Goal: Transaction & Acquisition: Purchase product/service

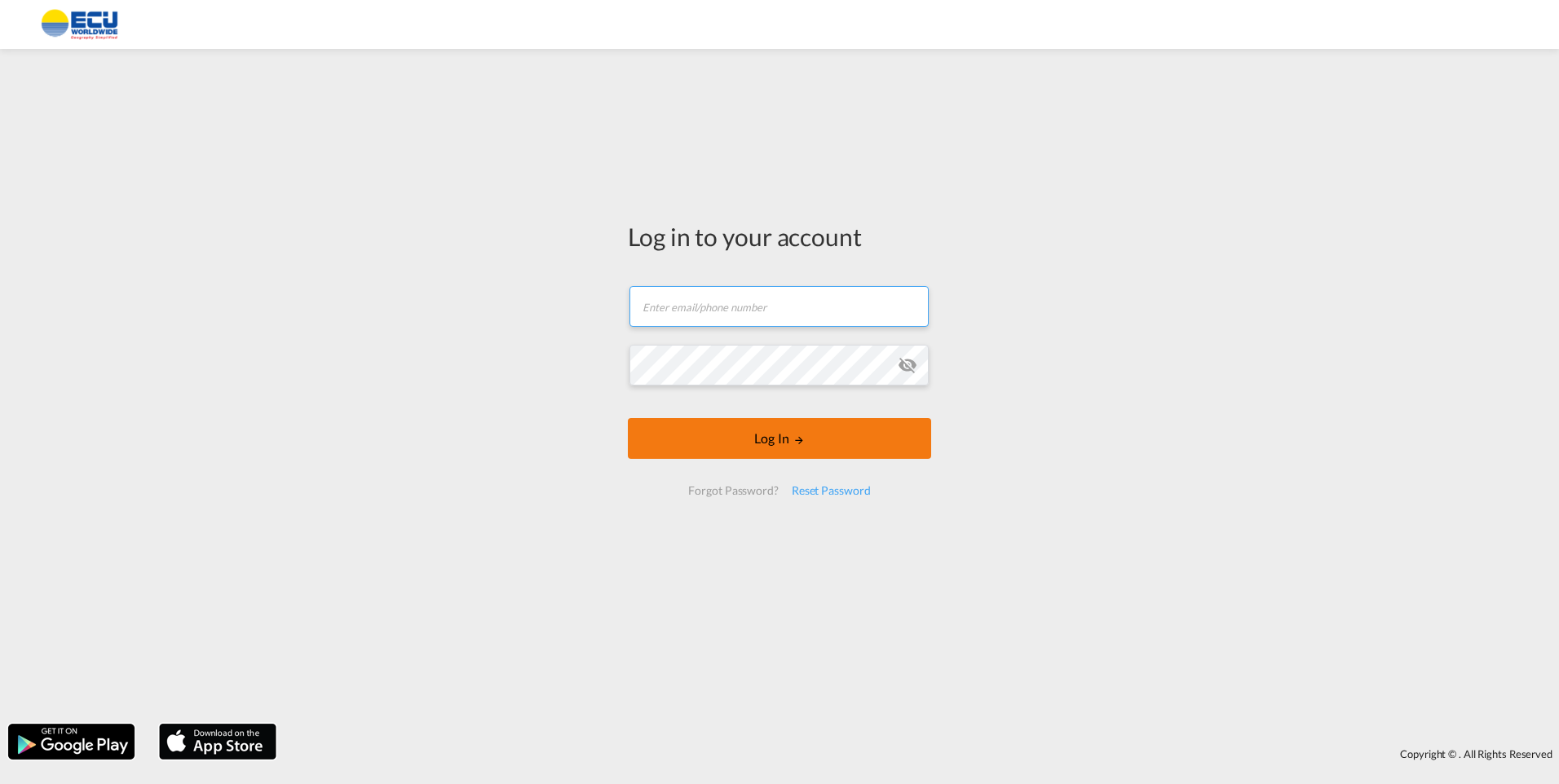
type input "[EMAIL_ADDRESS][DOMAIN_NAME]"
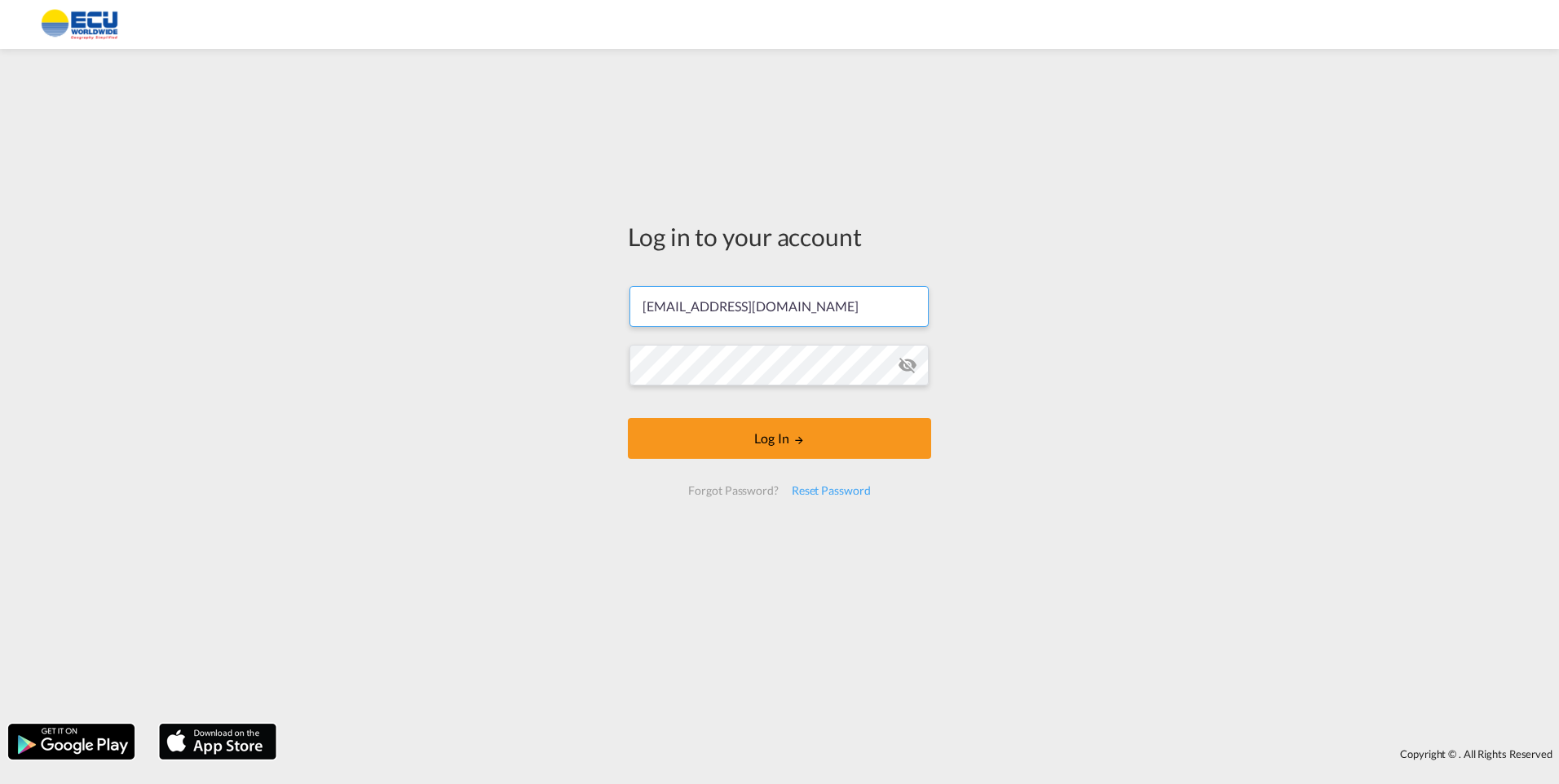
click at [740, 443] on button "Log In" at bounding box center [779, 438] width 303 height 40
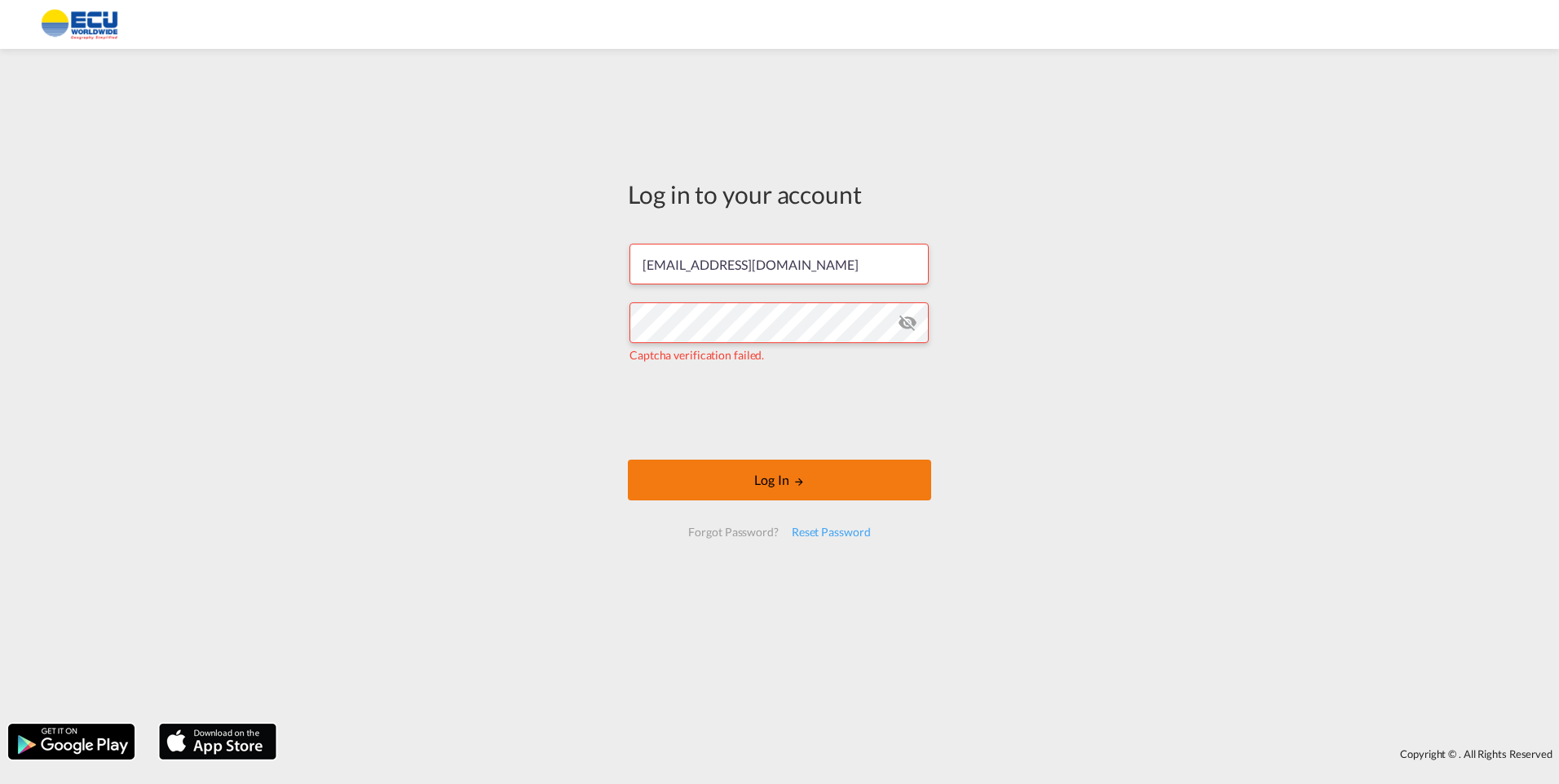
click at [778, 477] on button "Log In" at bounding box center [779, 480] width 303 height 40
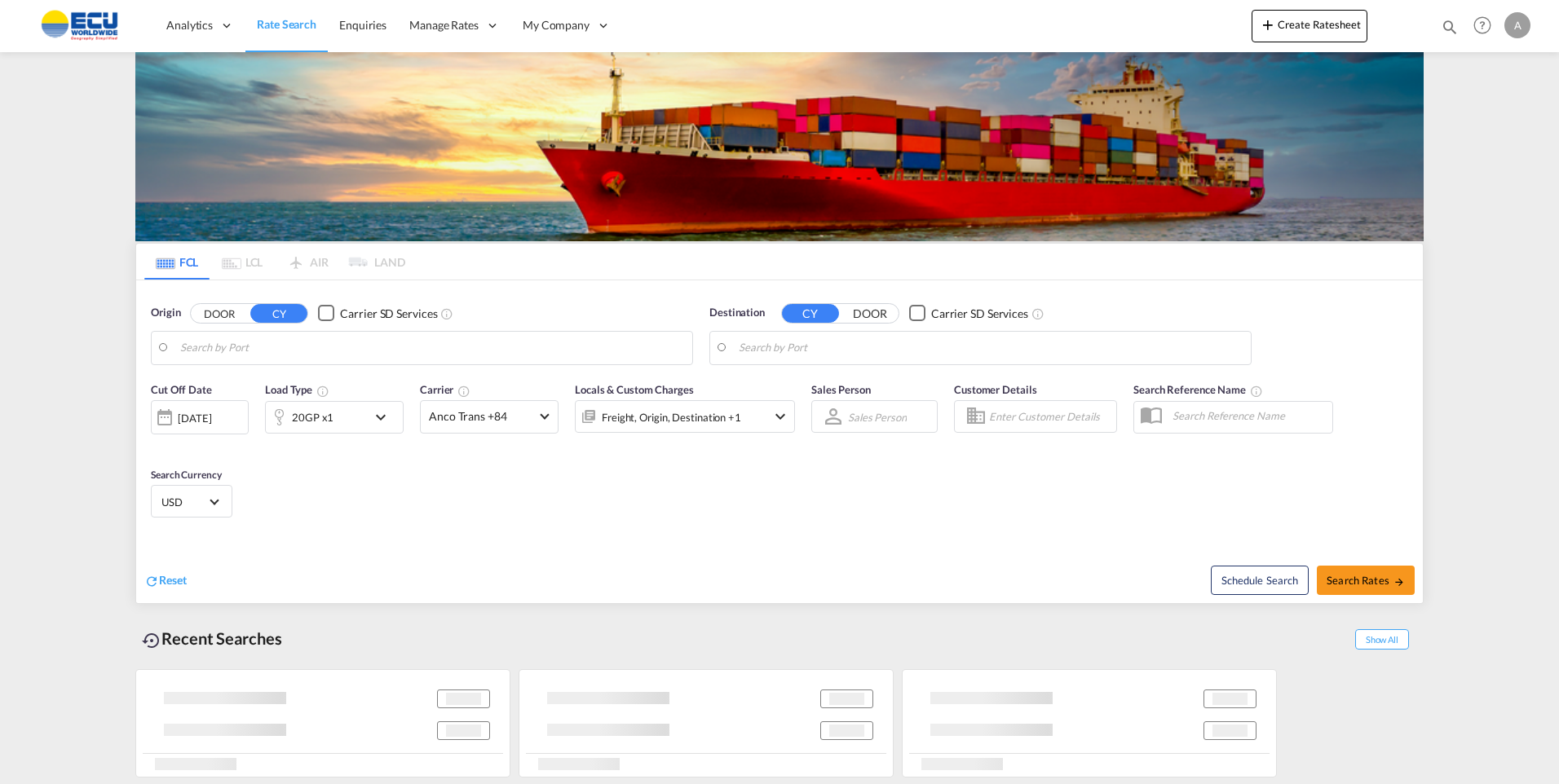
type input "[GEOGRAPHIC_DATA], [GEOGRAPHIC_DATA]"
type input "Mombasa, KEMBA"
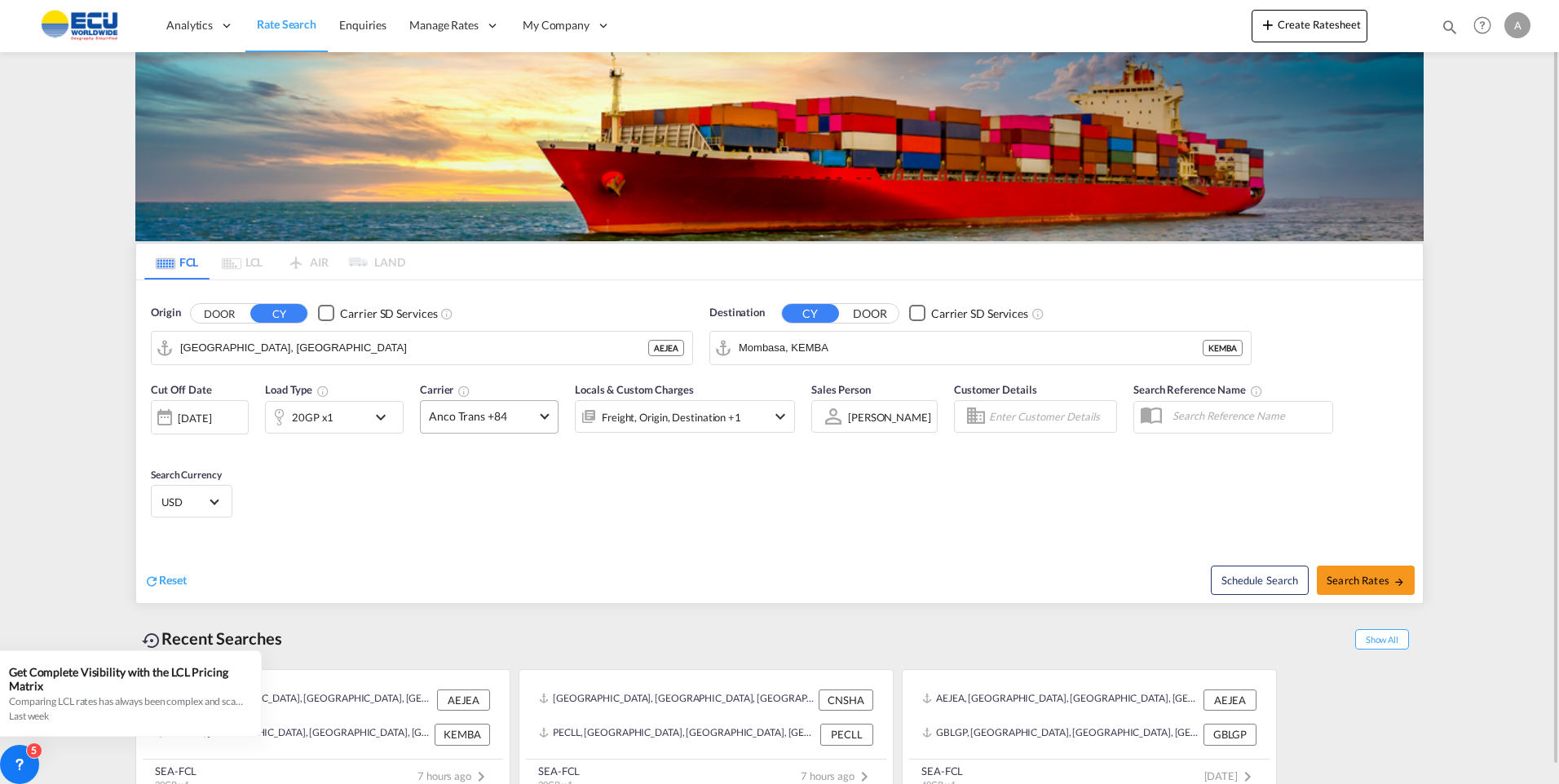
click at [545, 416] on span at bounding box center [545, 415] width 9 height 9
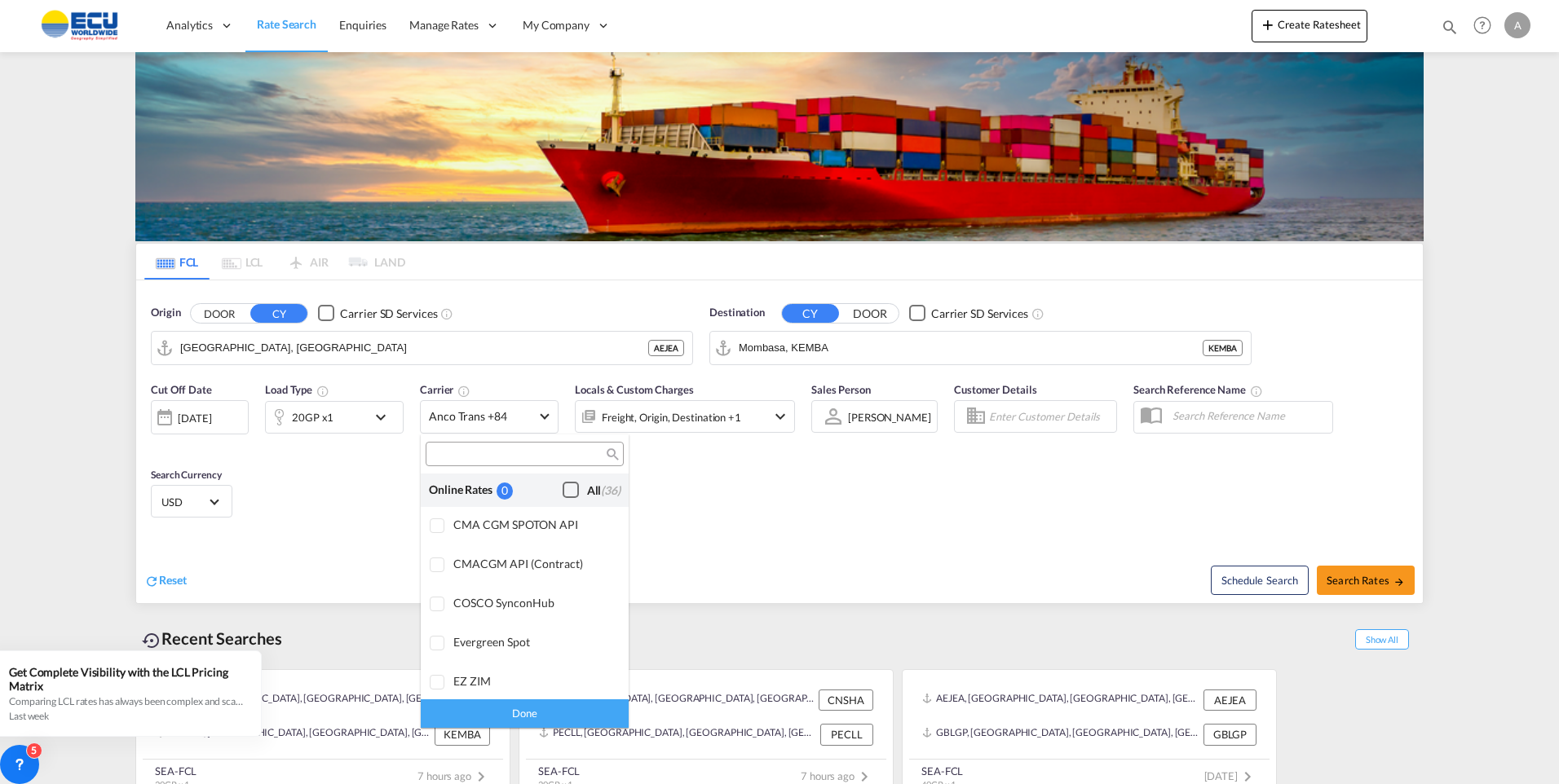
scroll to position [1388, 0]
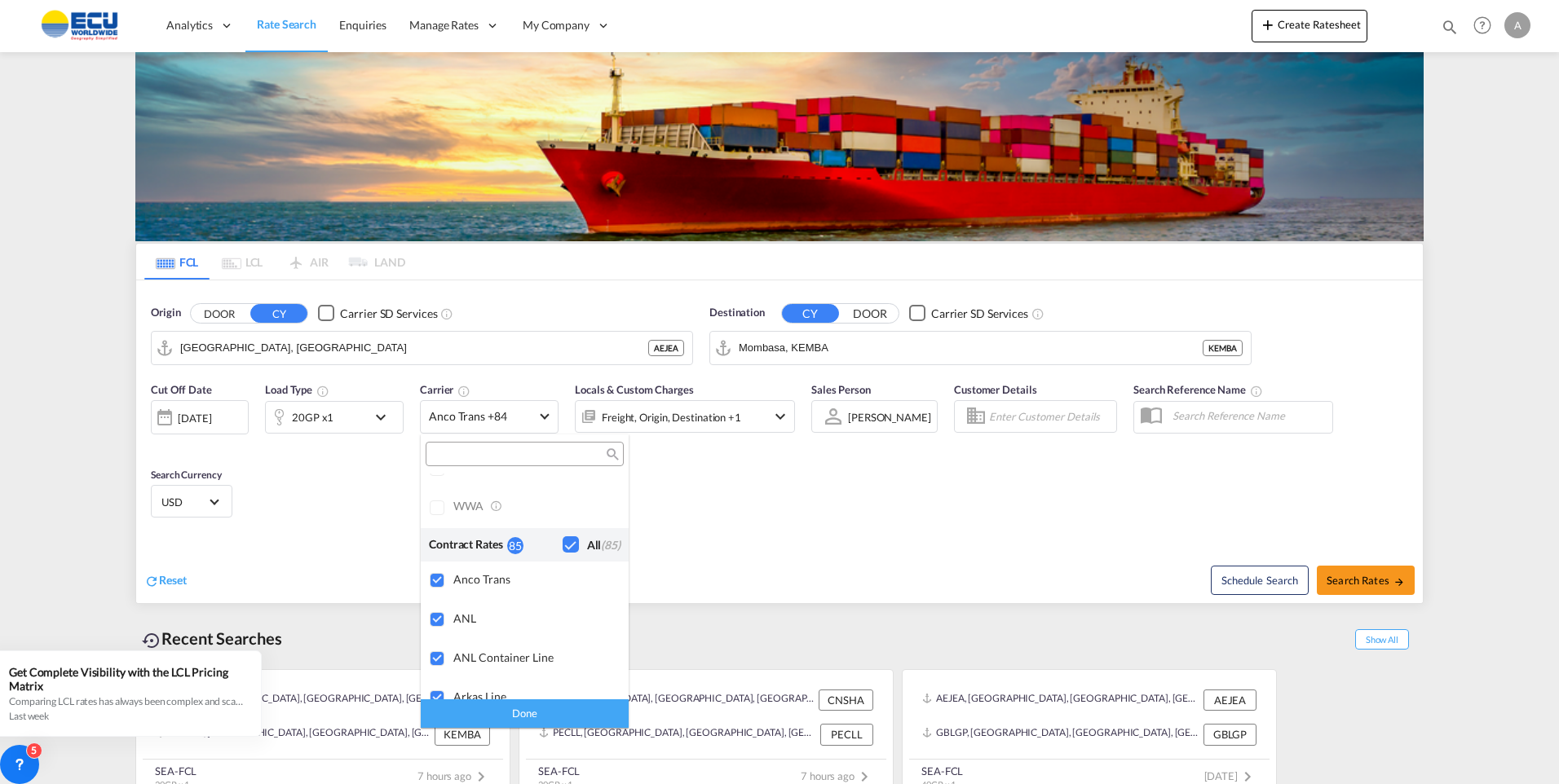
click at [369, 411] on md-backdrop at bounding box center [780, 392] width 1559 height 784
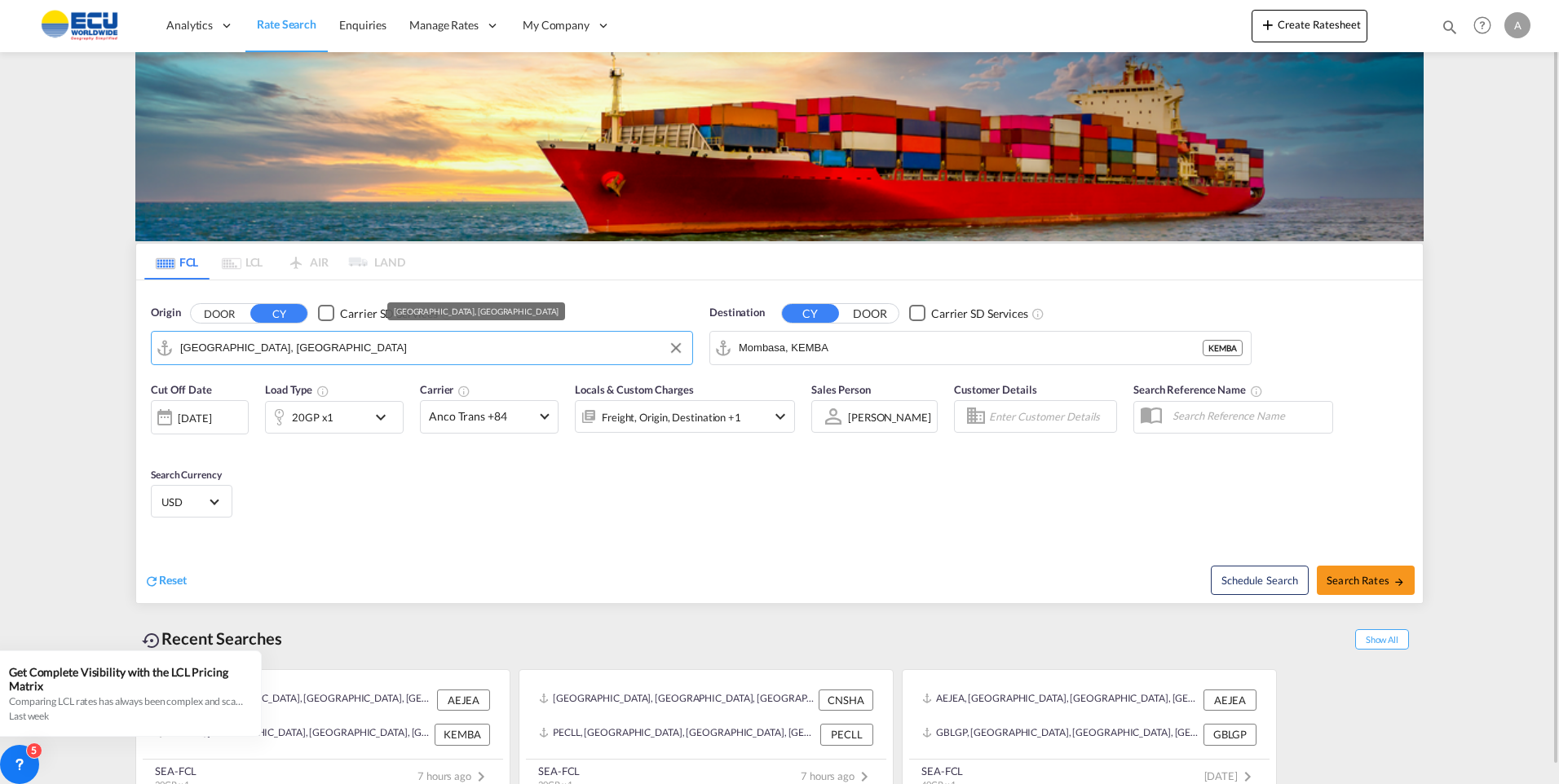
click at [274, 340] on input "[GEOGRAPHIC_DATA], [GEOGRAPHIC_DATA]" at bounding box center [432, 348] width 503 height 24
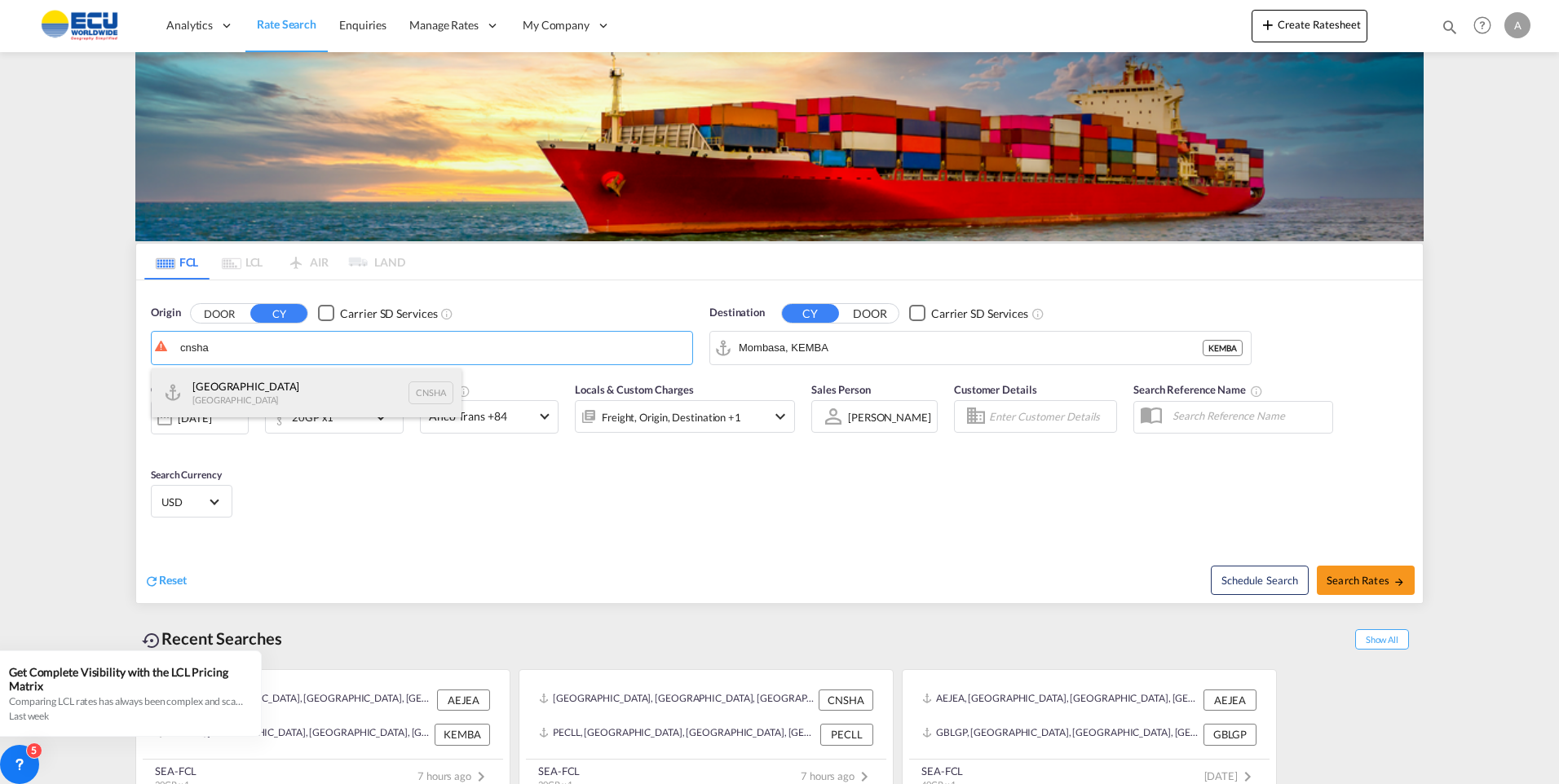
click at [254, 390] on div "Shanghai [GEOGRAPHIC_DATA] CNSHA" at bounding box center [306, 392] width 310 height 49
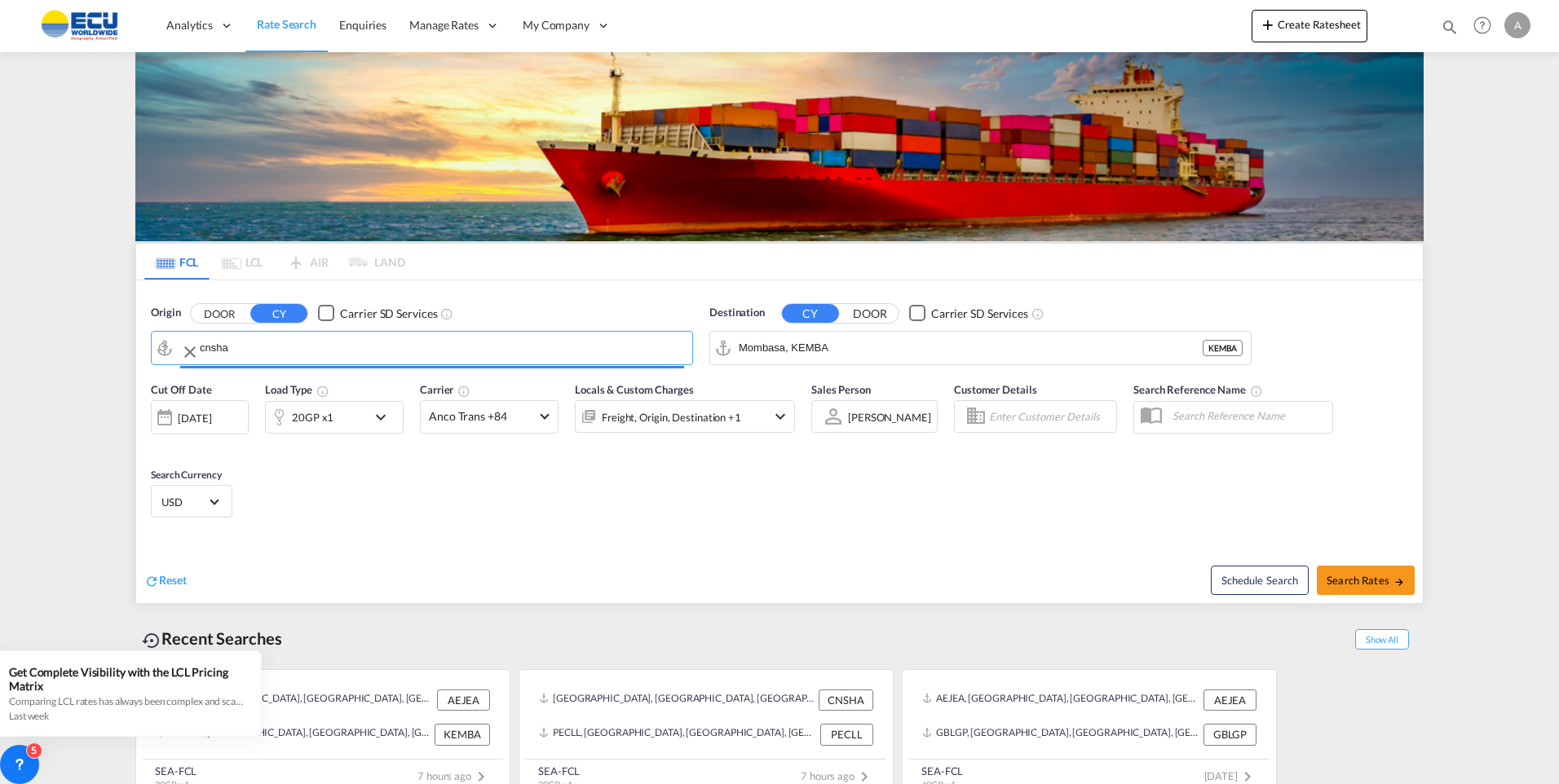
type input "[GEOGRAPHIC_DATA], [GEOGRAPHIC_DATA]"
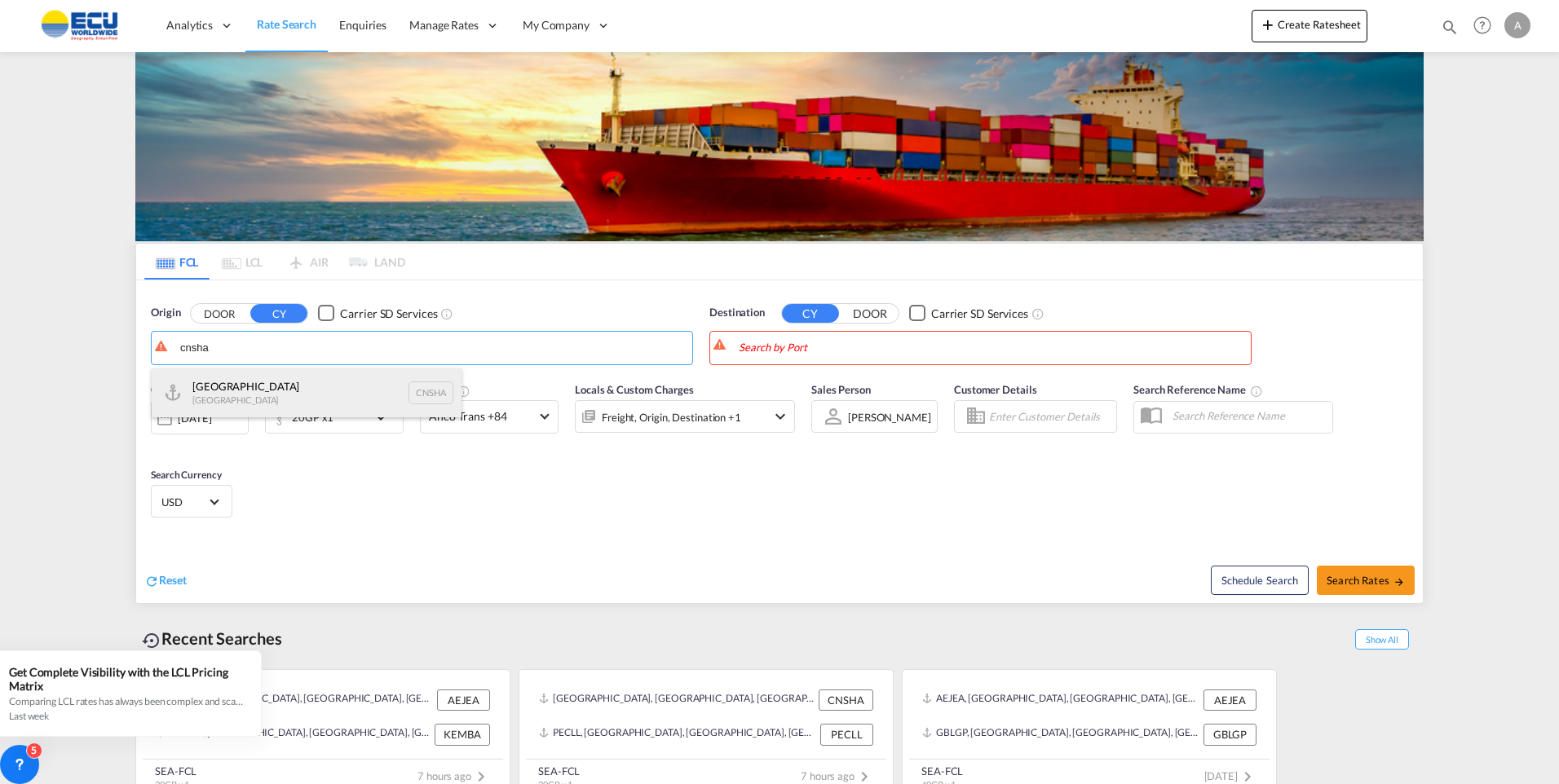
click at [215, 379] on div "Shanghai [GEOGRAPHIC_DATA] CNSHA" at bounding box center [306, 392] width 310 height 49
type input "[GEOGRAPHIC_DATA], [GEOGRAPHIC_DATA]"
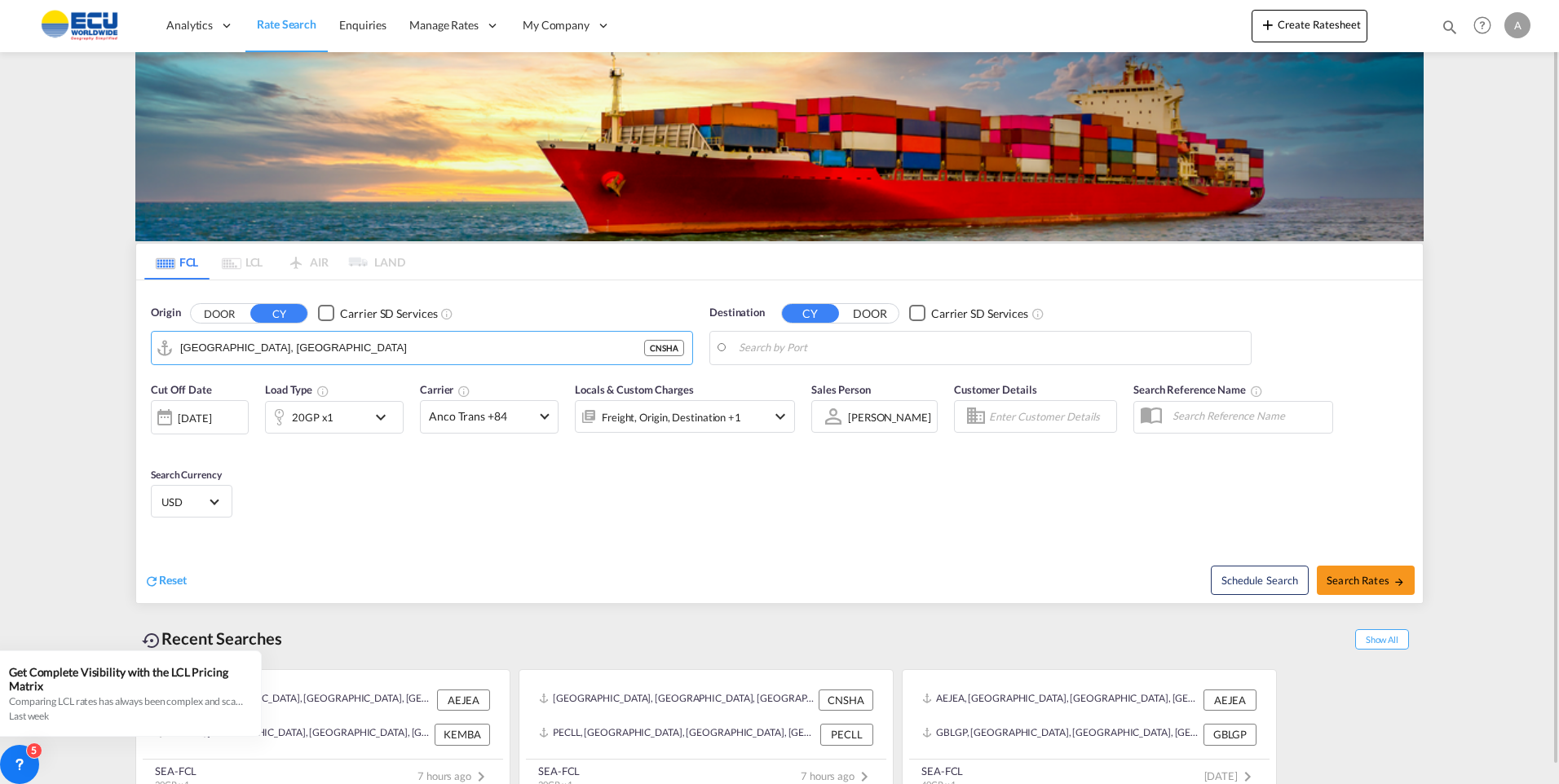
click at [786, 352] on body "Analytics Reports Dashboard Rate Search Enquiries Manage Rates Contract Rates" at bounding box center [780, 392] width 1559 height 784
type input "p"
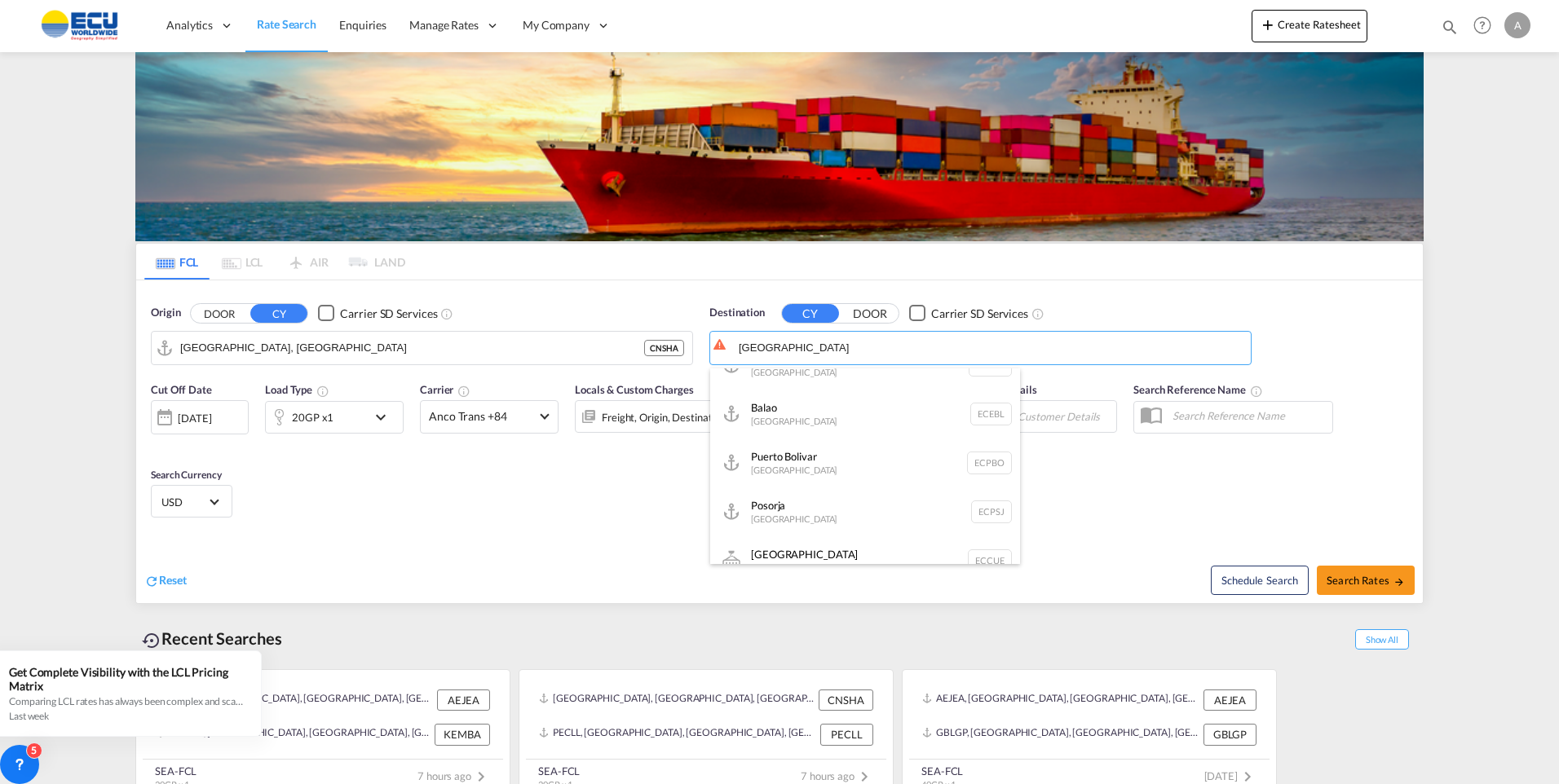
scroll to position [182, 0]
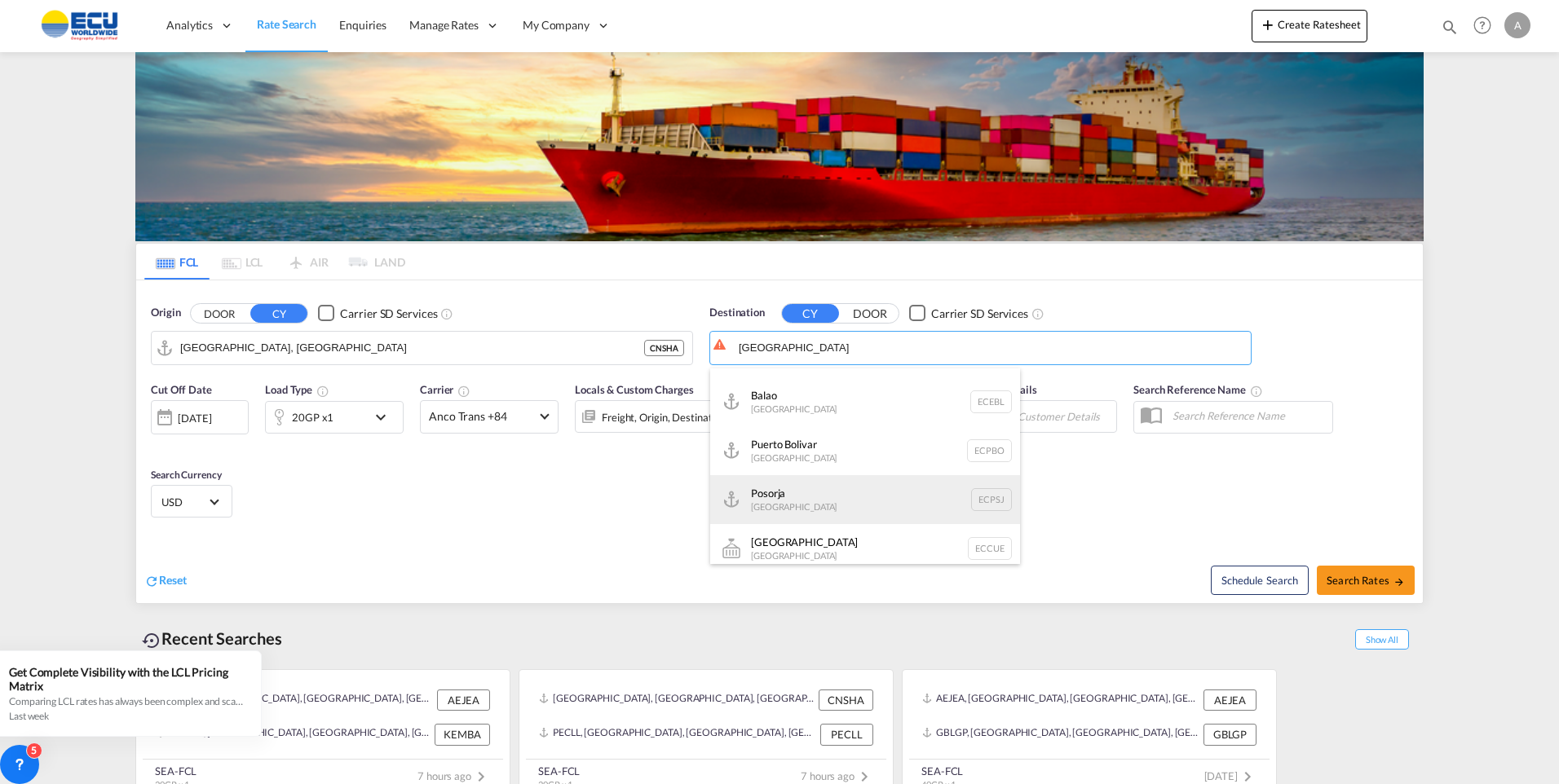
click at [780, 499] on div "Posorja [GEOGRAPHIC_DATA] ECPSJ" at bounding box center [865, 500] width 310 height 49
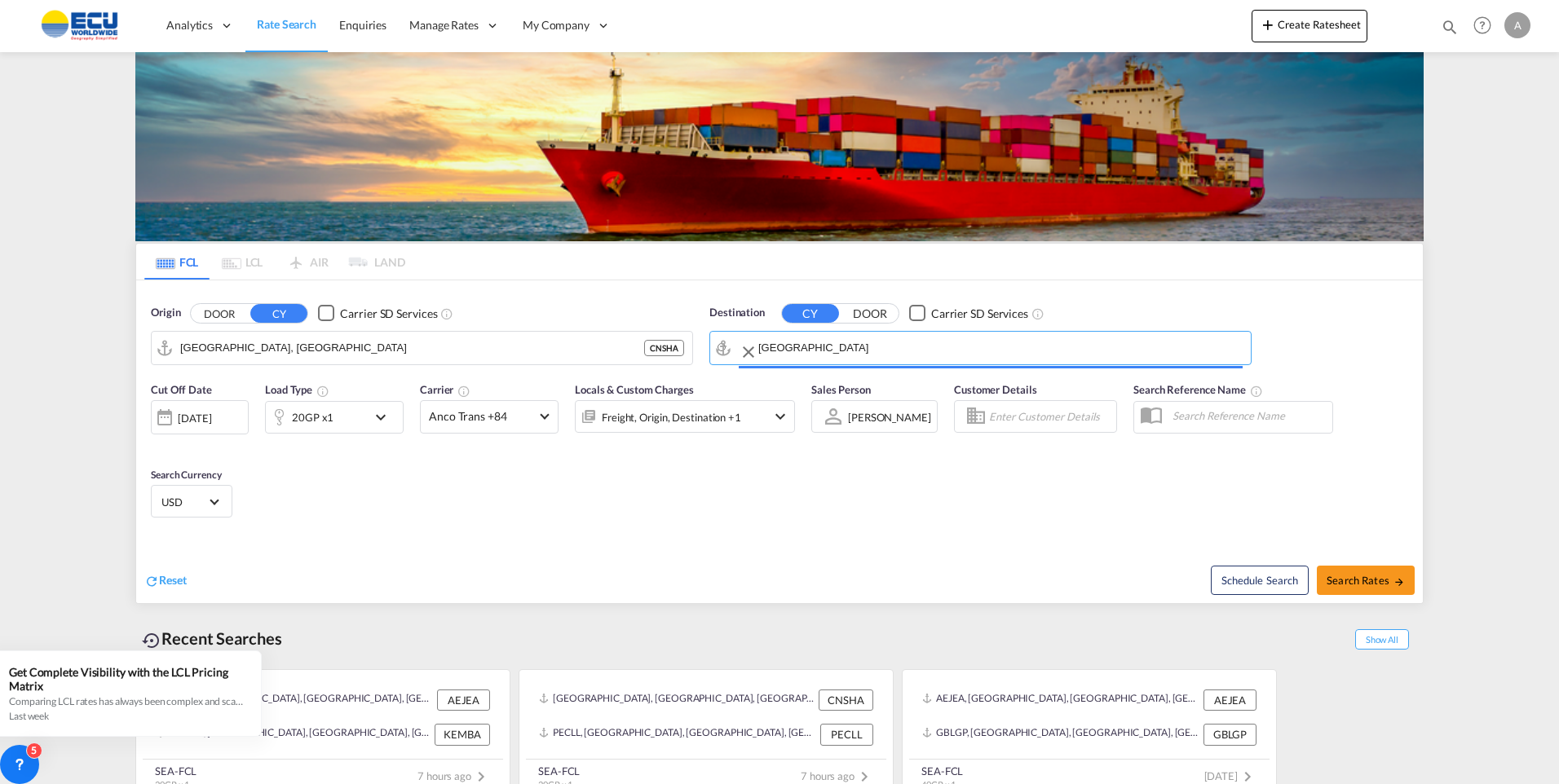
type input "Posorja, ECPSJ"
click at [1357, 572] on button "Search Rates" at bounding box center [1366, 579] width 98 height 29
type input "CNSHA to ECPSJ / [DATE]"
